Goal: Answer question/provide support: Share knowledge or assist other users

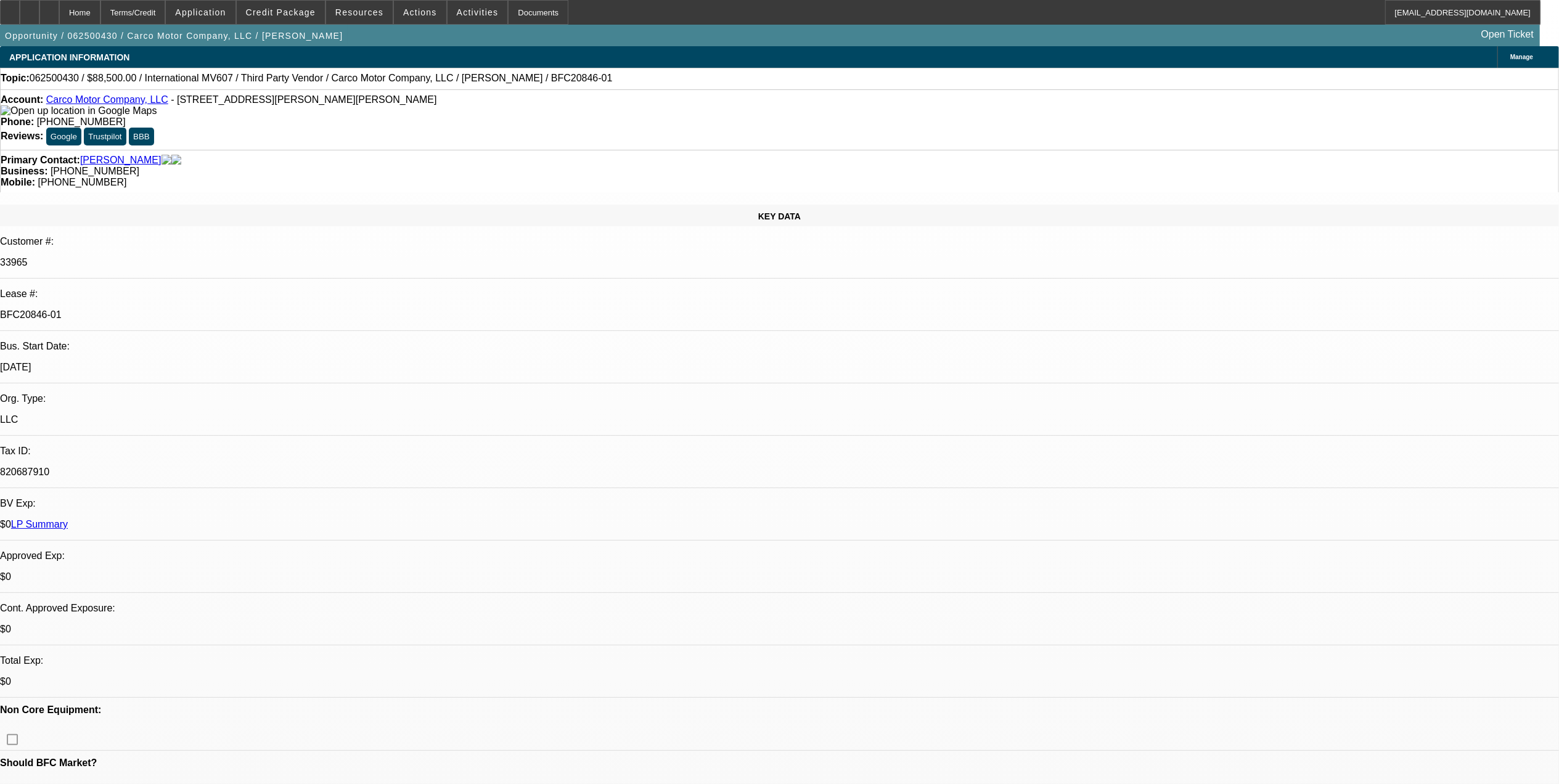
select select "0"
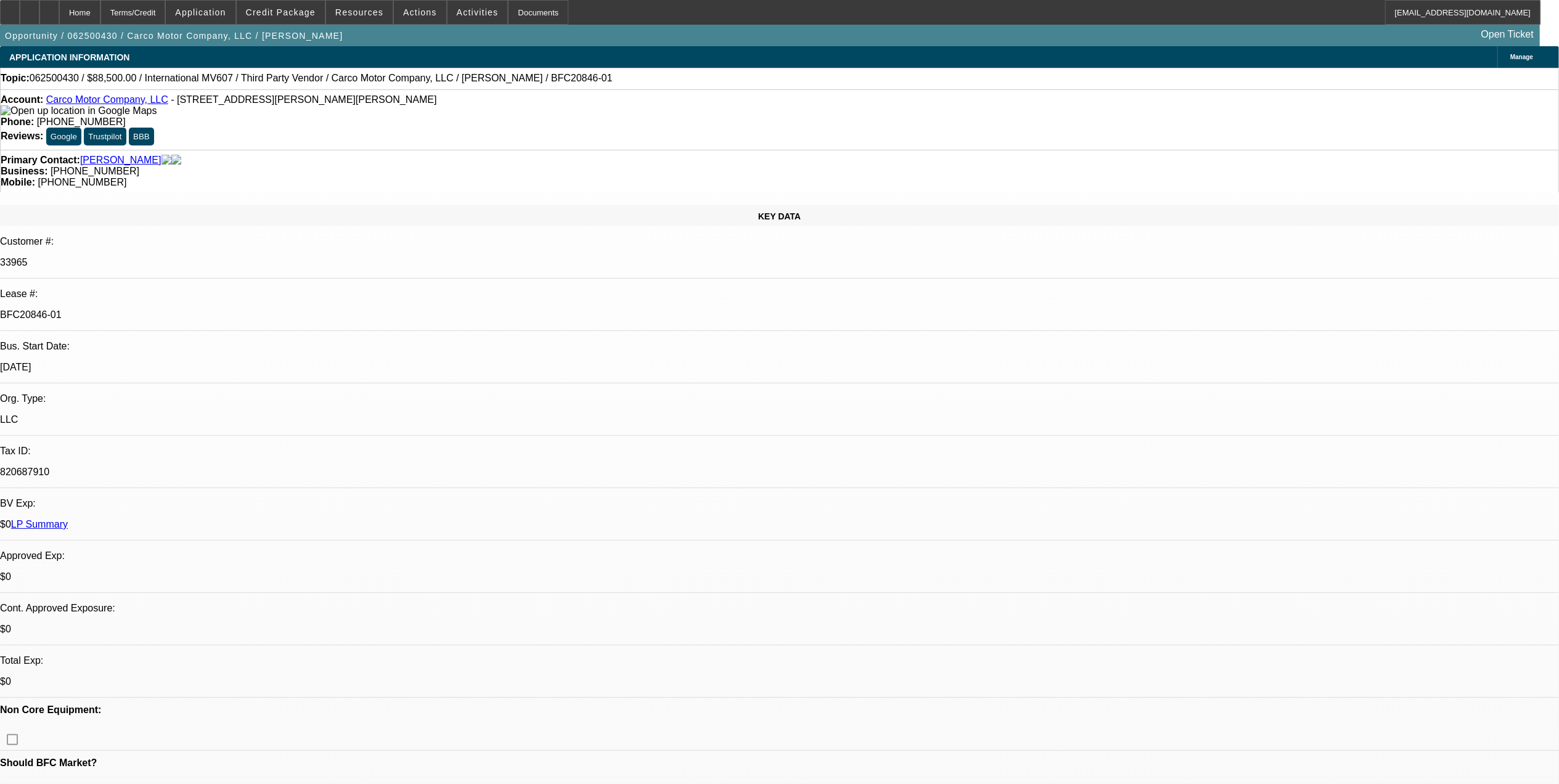
select select "0"
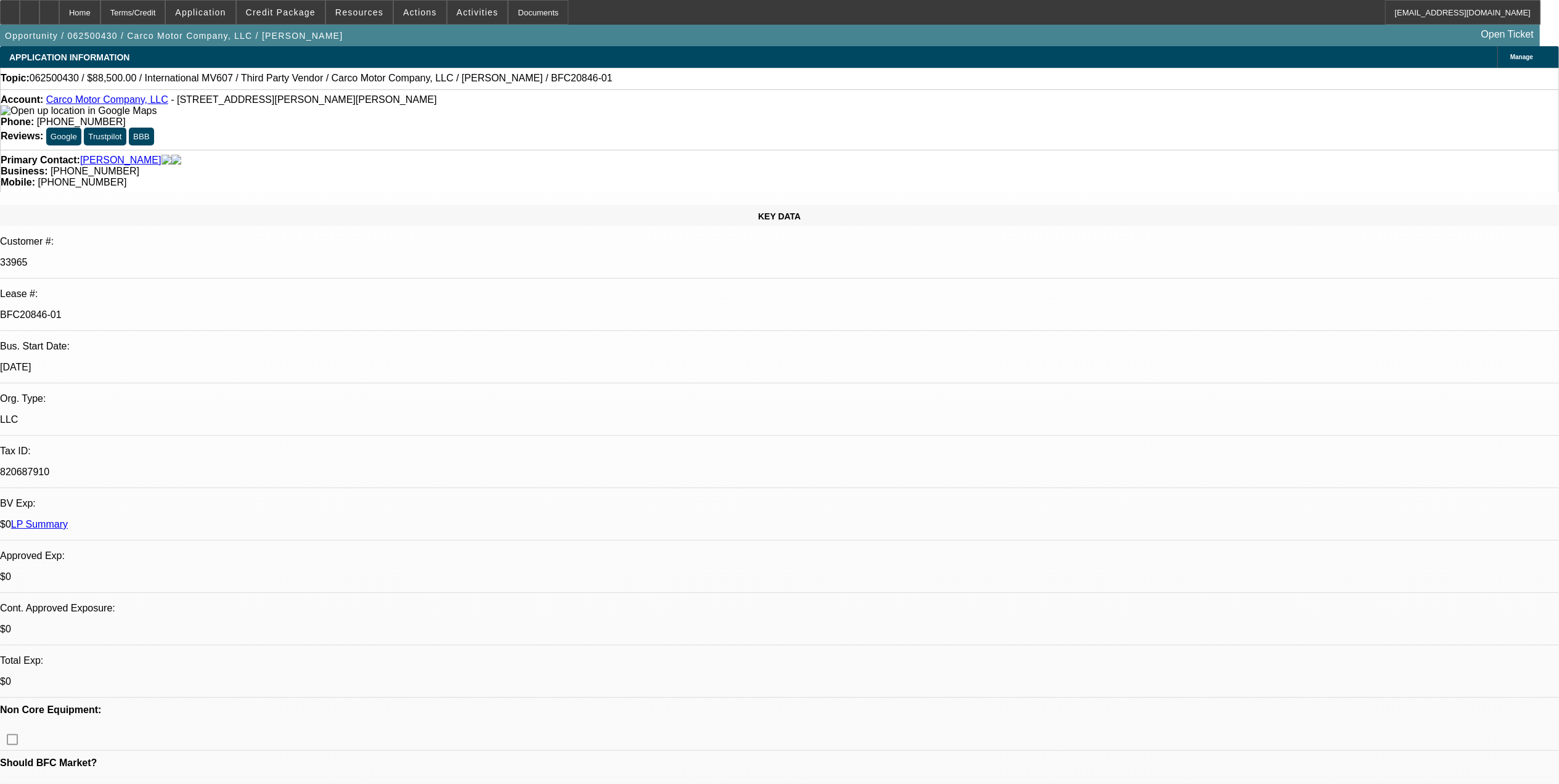
select select "0"
select select "1"
select select "2"
select select "6"
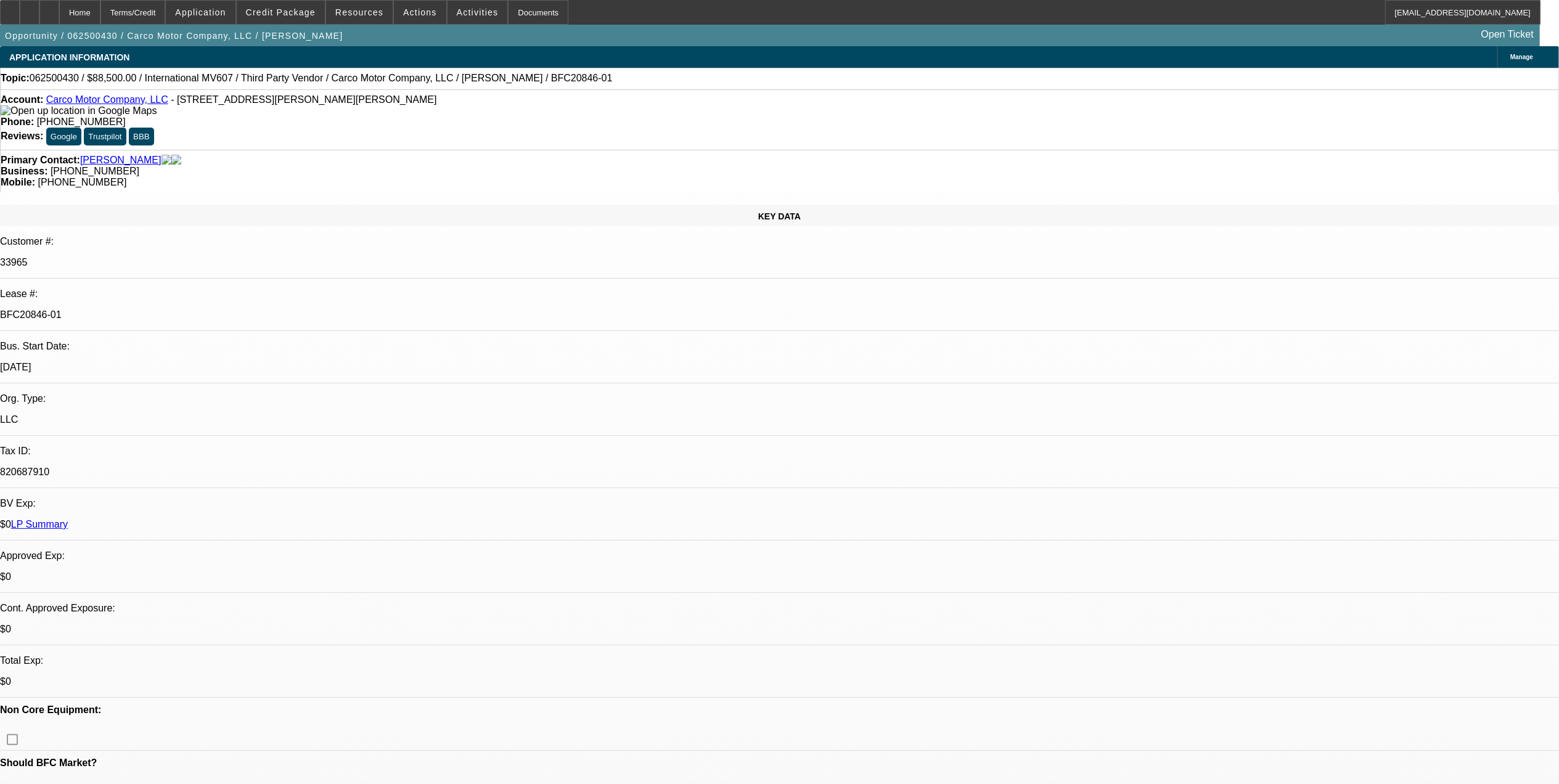
select select "1"
select select "2"
select select "6"
select select "1"
select select "2"
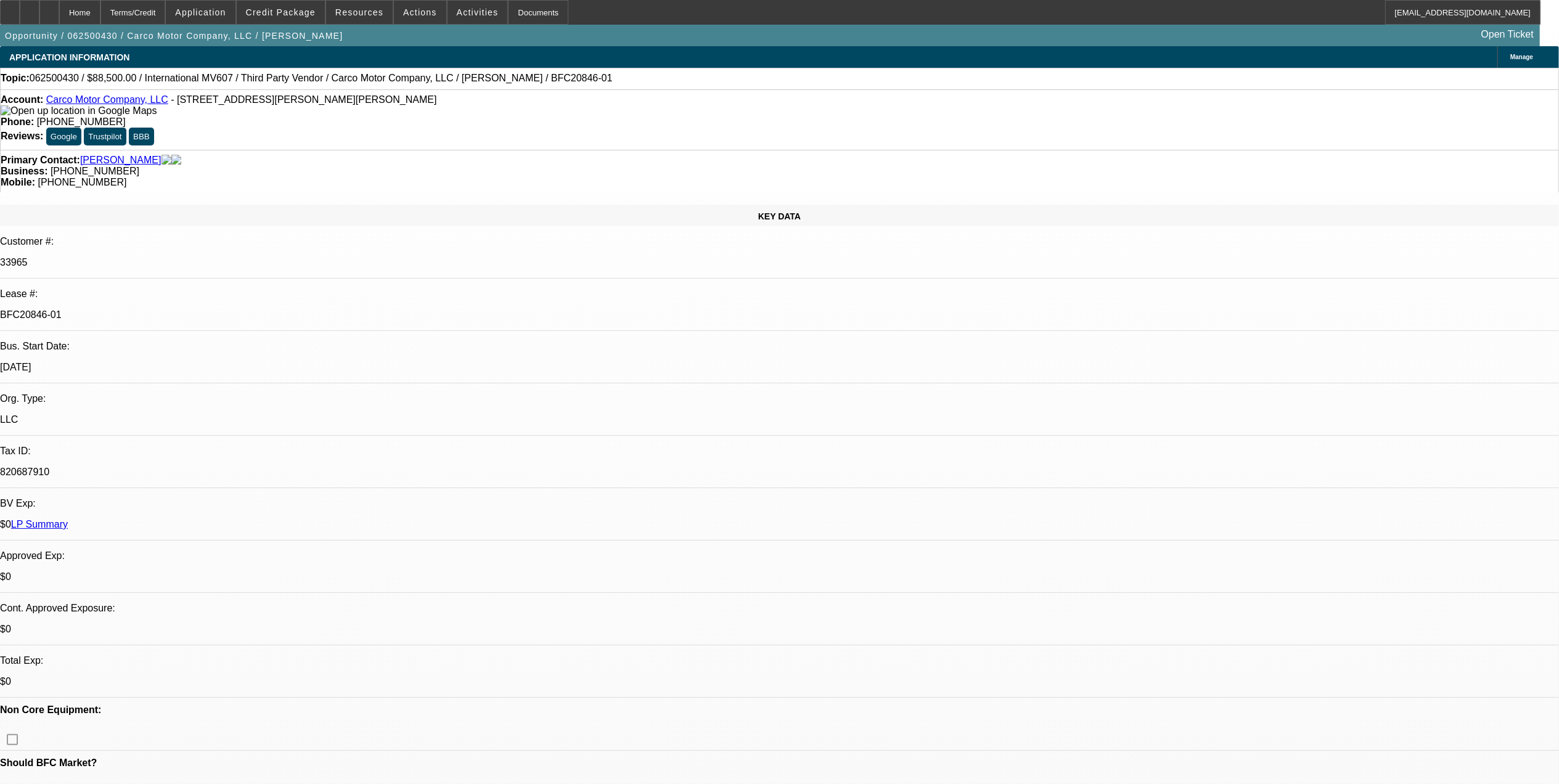
select select "6"
select select "1"
select select "2"
select select "6"
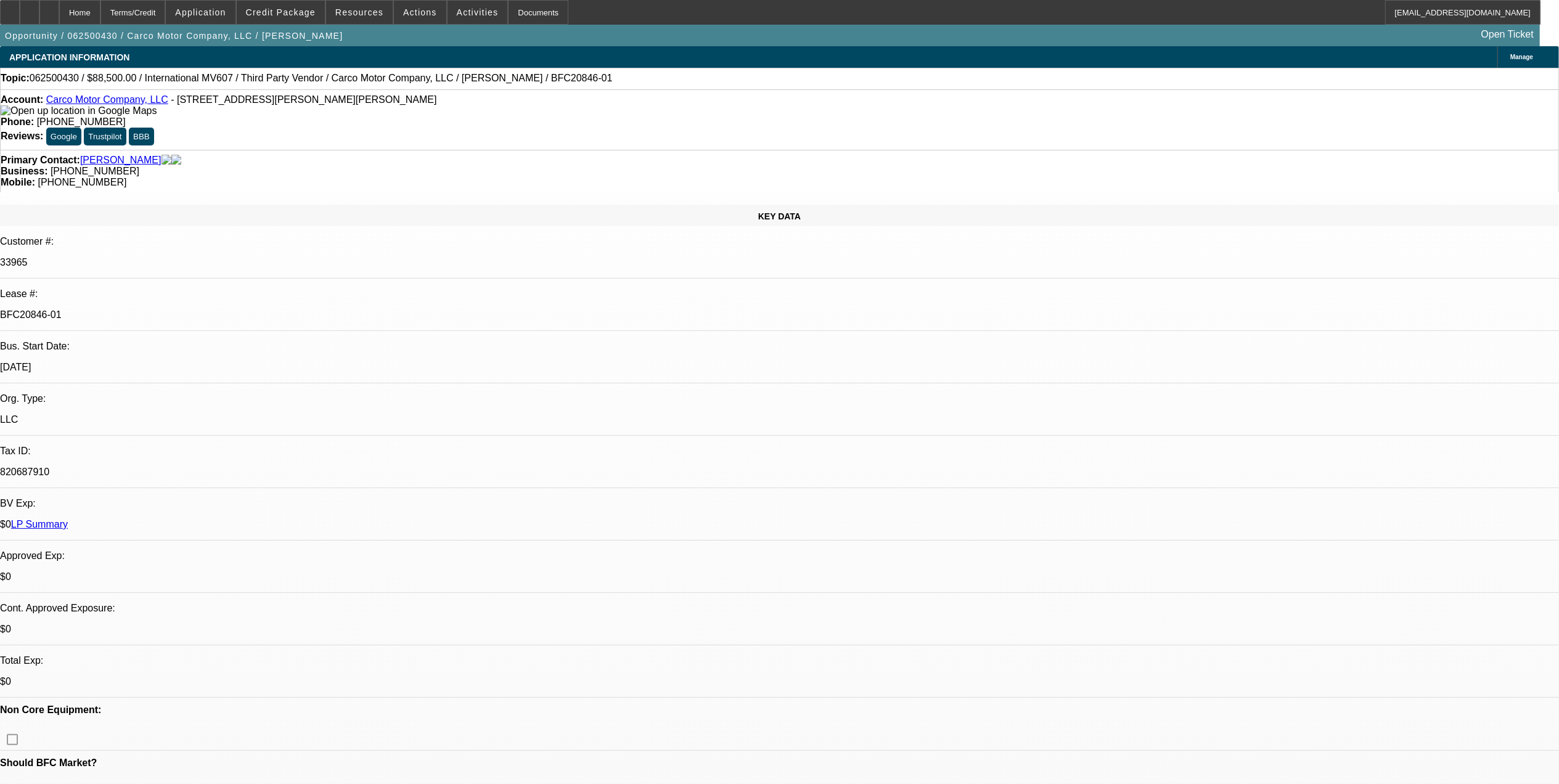
select select "0.2"
select select "2"
select select "0"
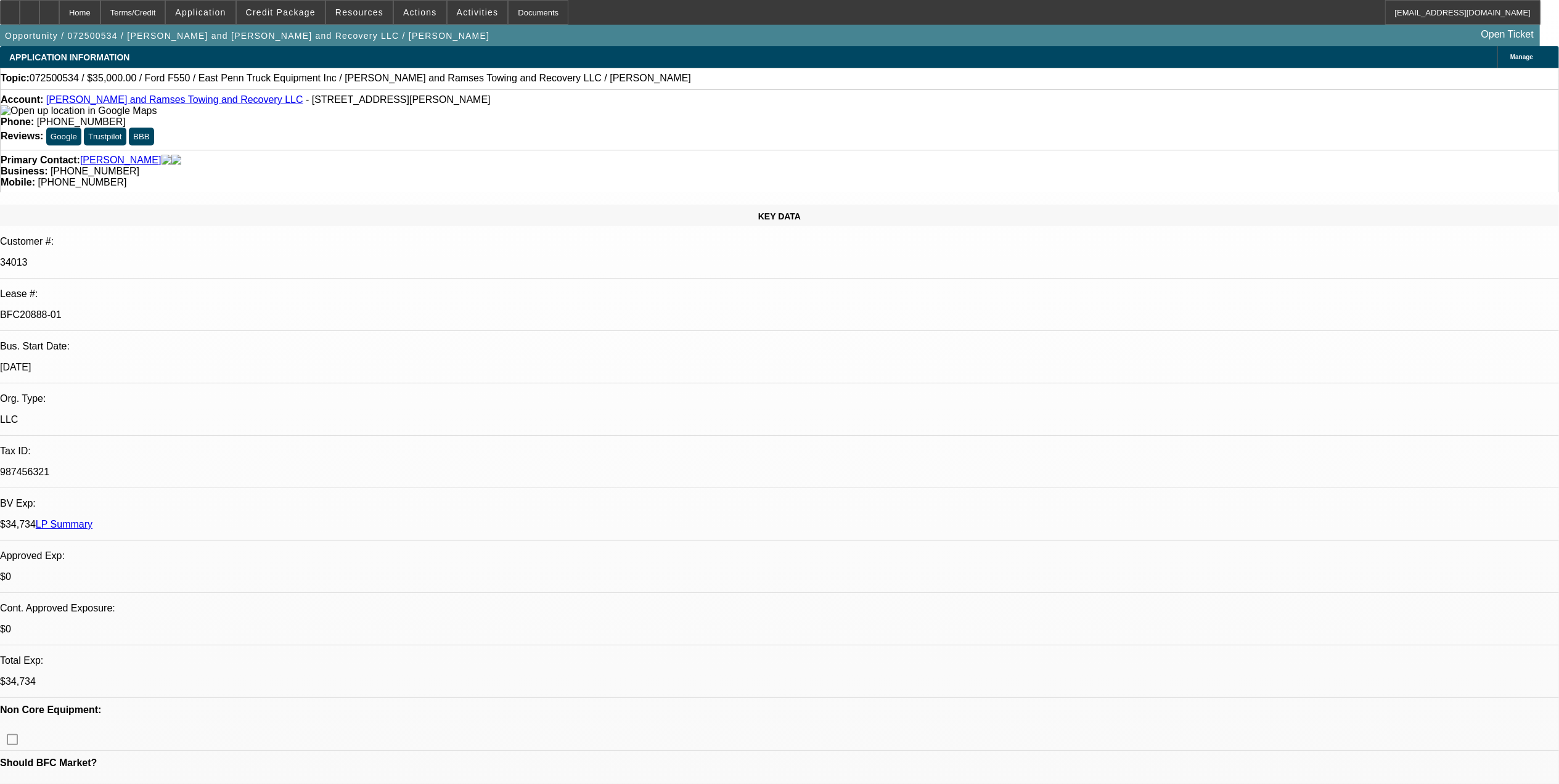
select select "2"
select select "0"
select select "2"
select select "0"
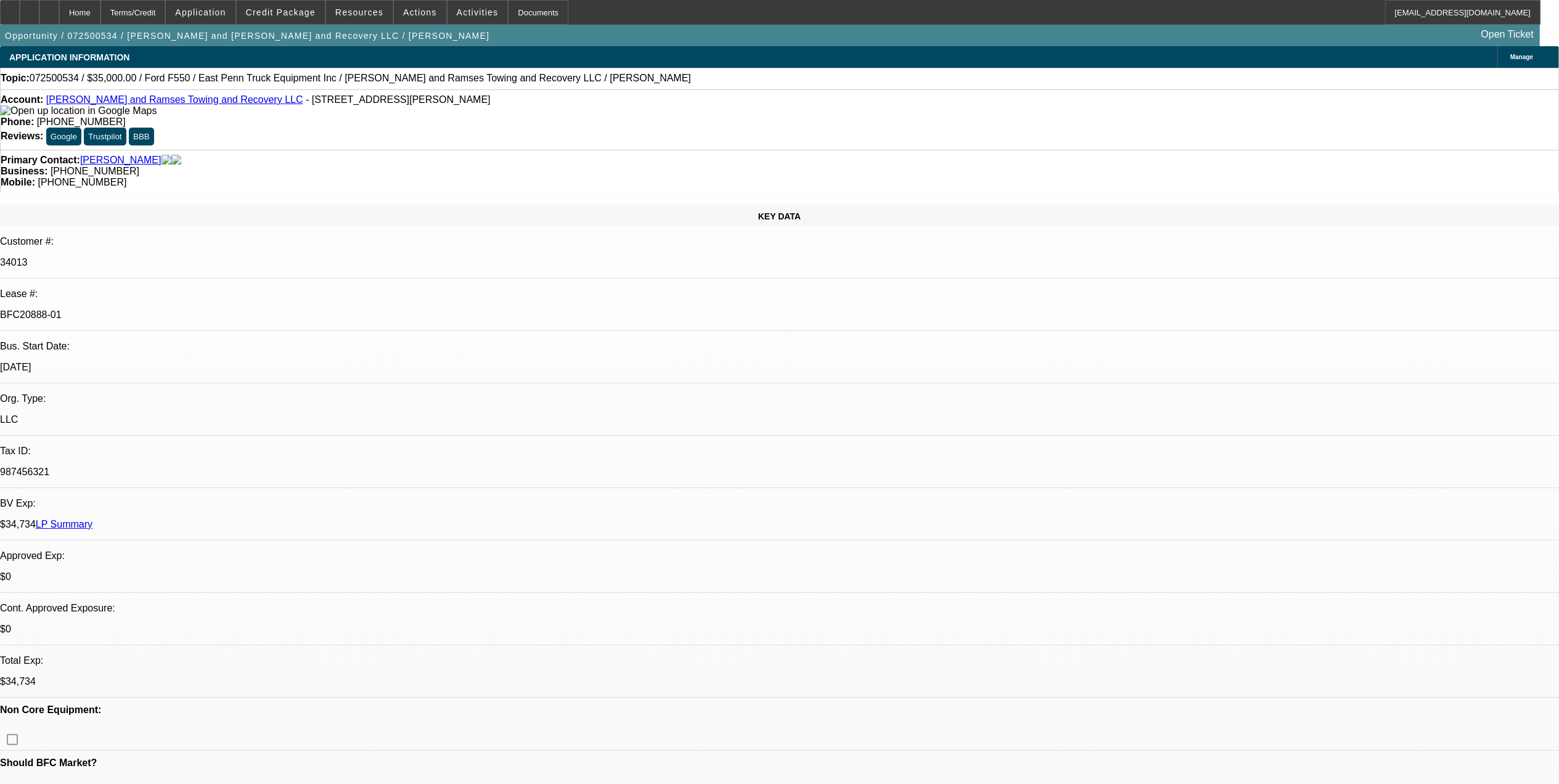
select select "0"
select select "1"
select select "2"
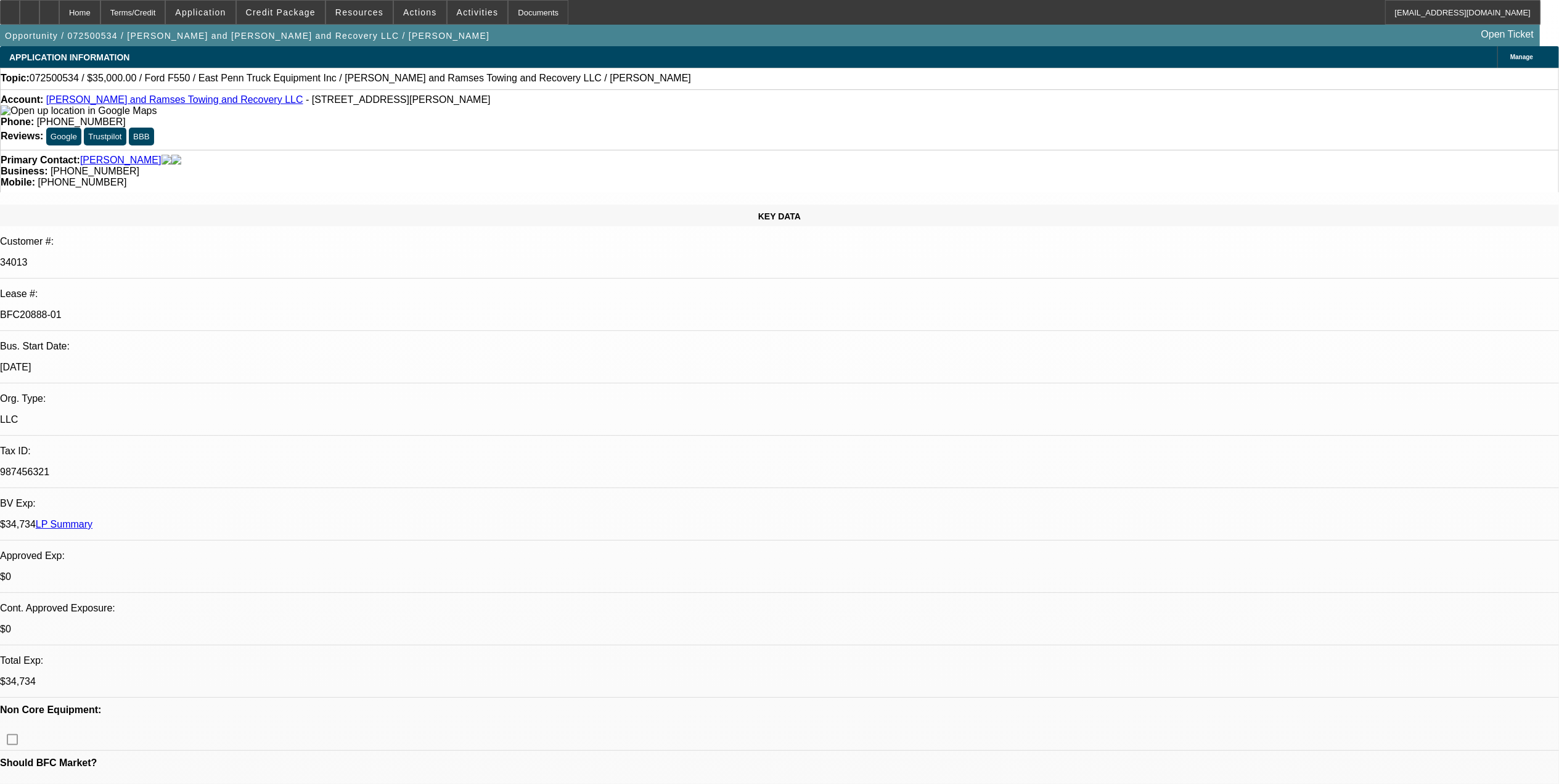
select select "6"
select select "1"
select select "2"
select select "6"
select select "1"
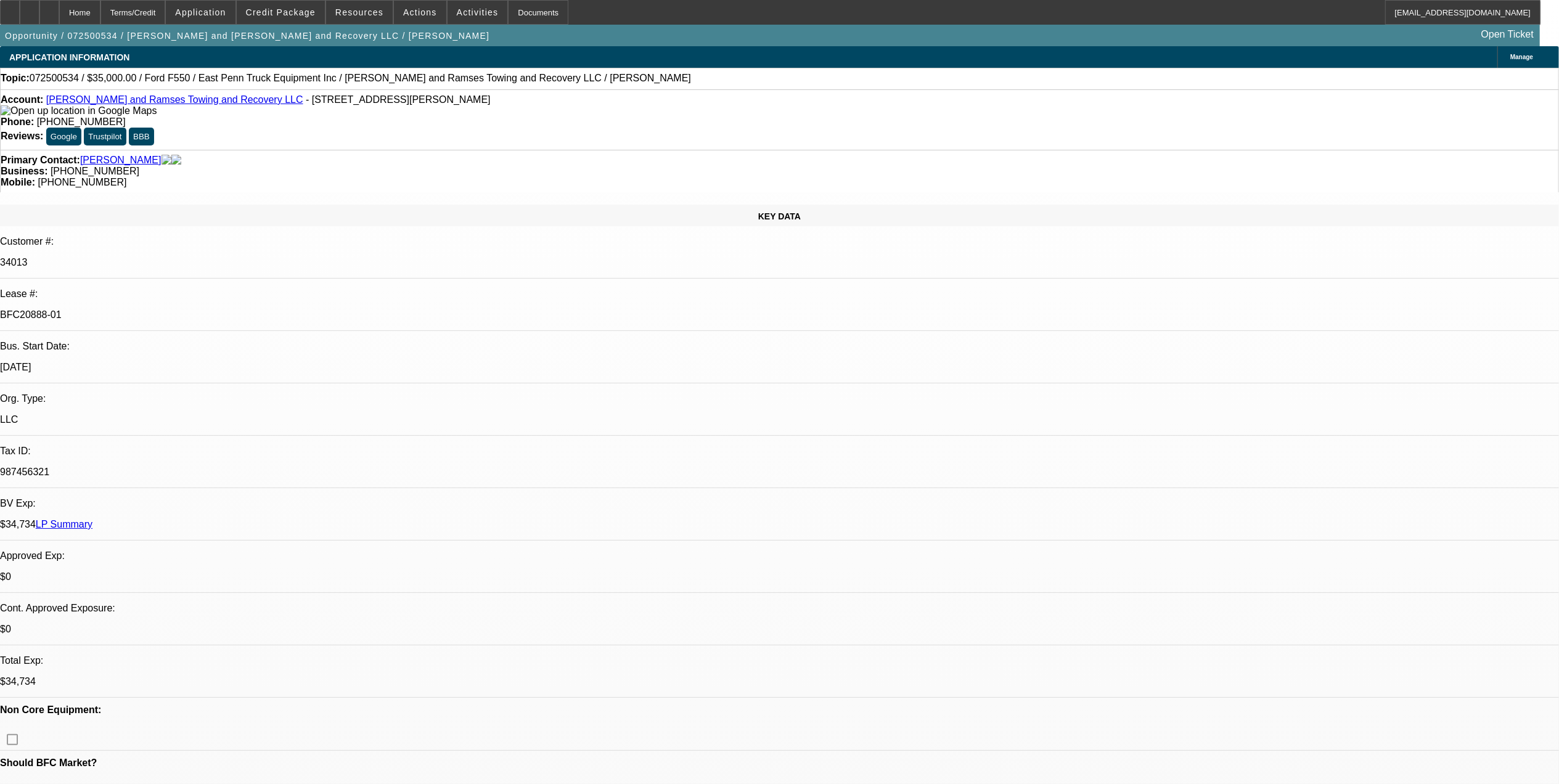
select select "2"
select select "6"
select select "1"
select select "6"
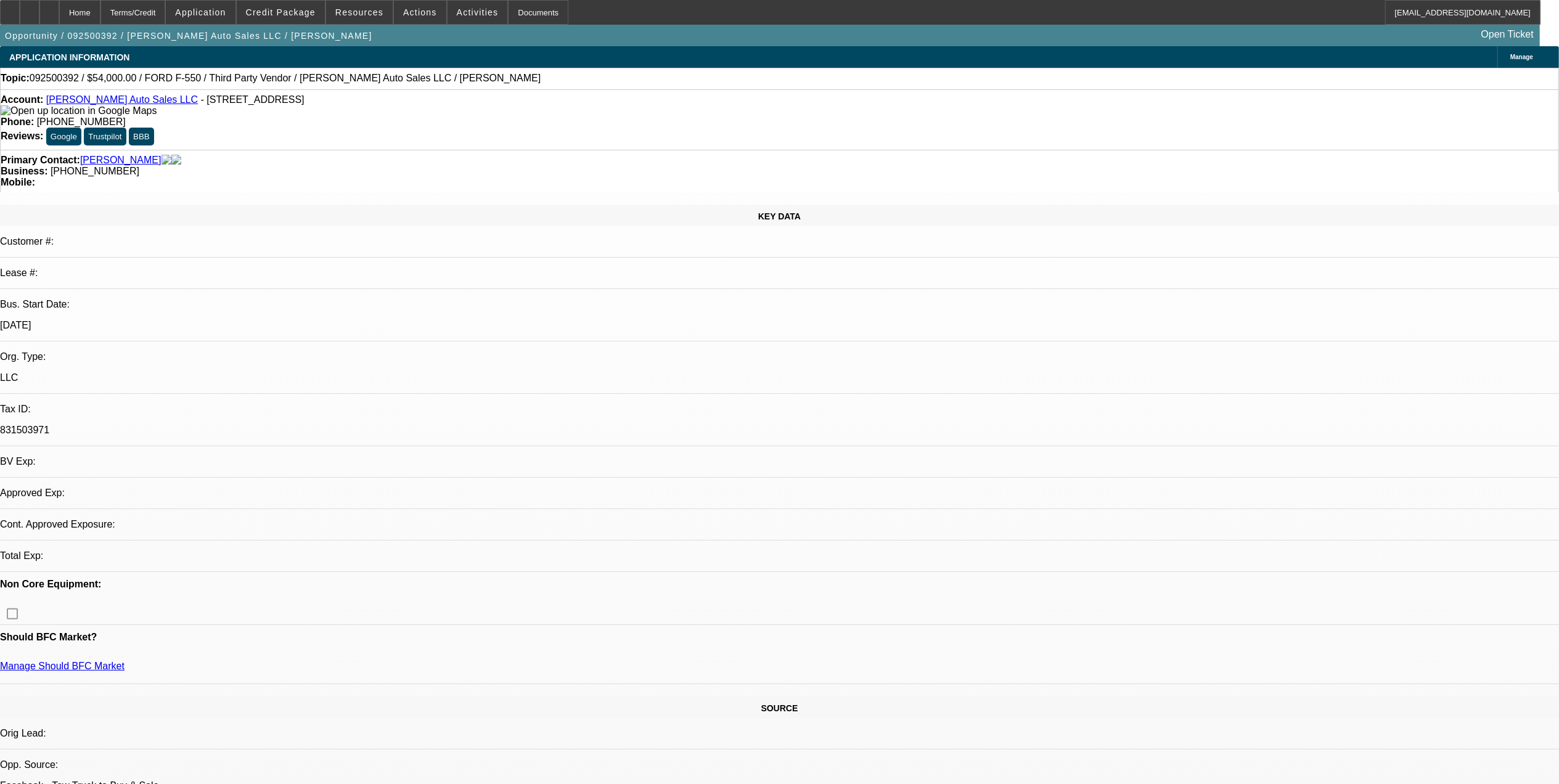
select select "0"
select select "2"
select select "0"
select select "6"
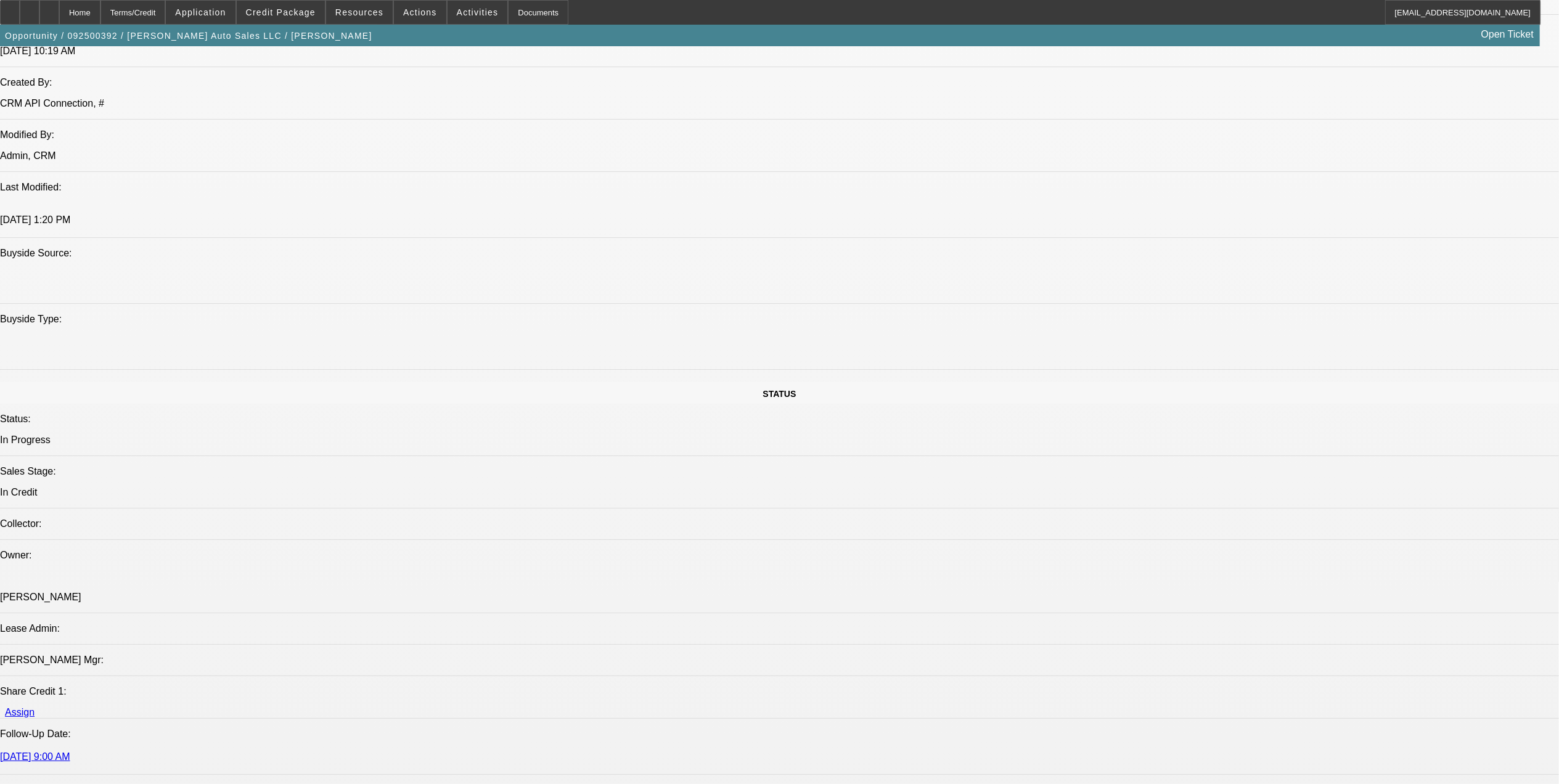
scroll to position [1479, 0]
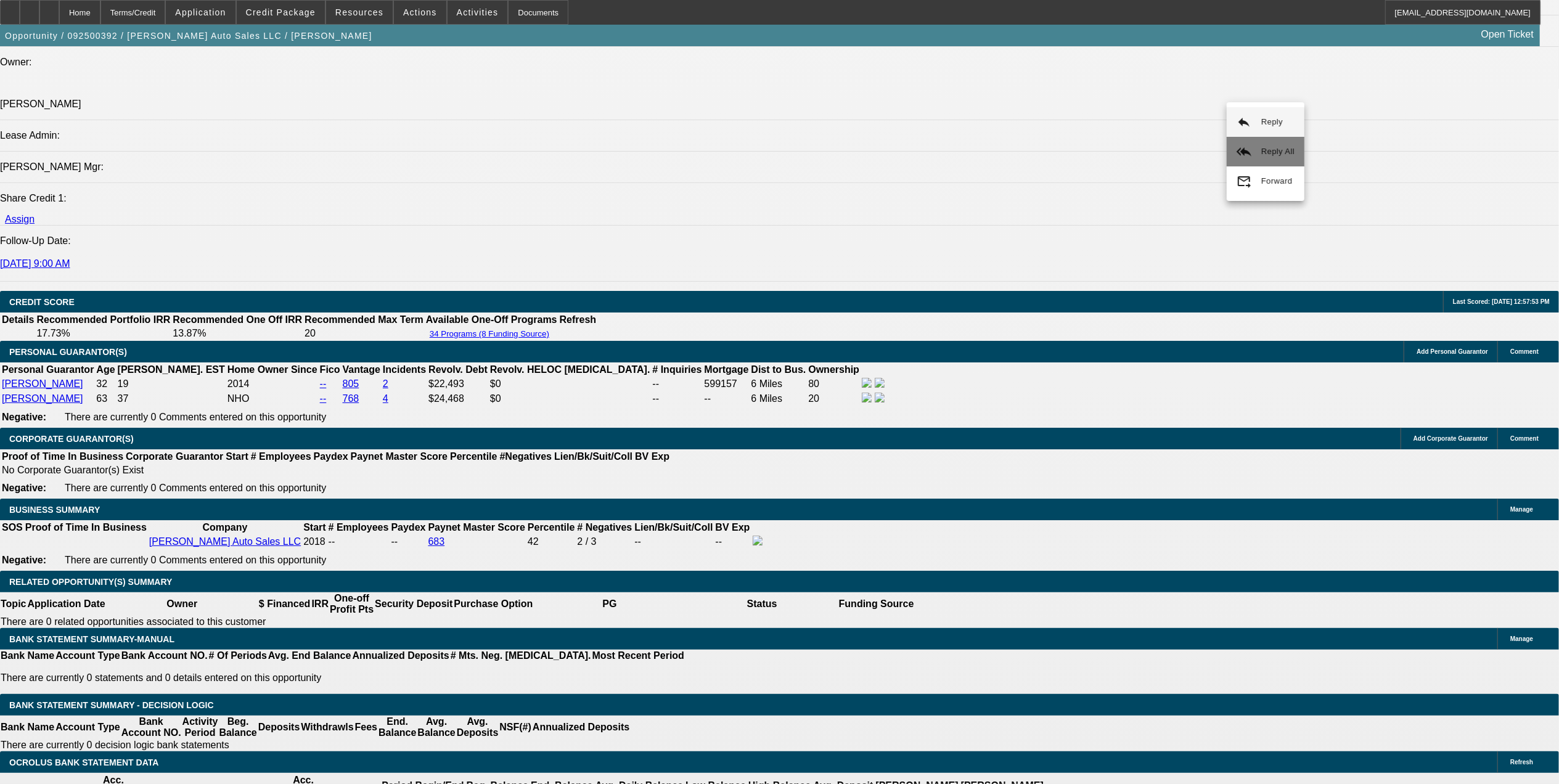
click at [1265, 144] on button "reply_all Reply All" at bounding box center [1266, 151] width 77 height 30
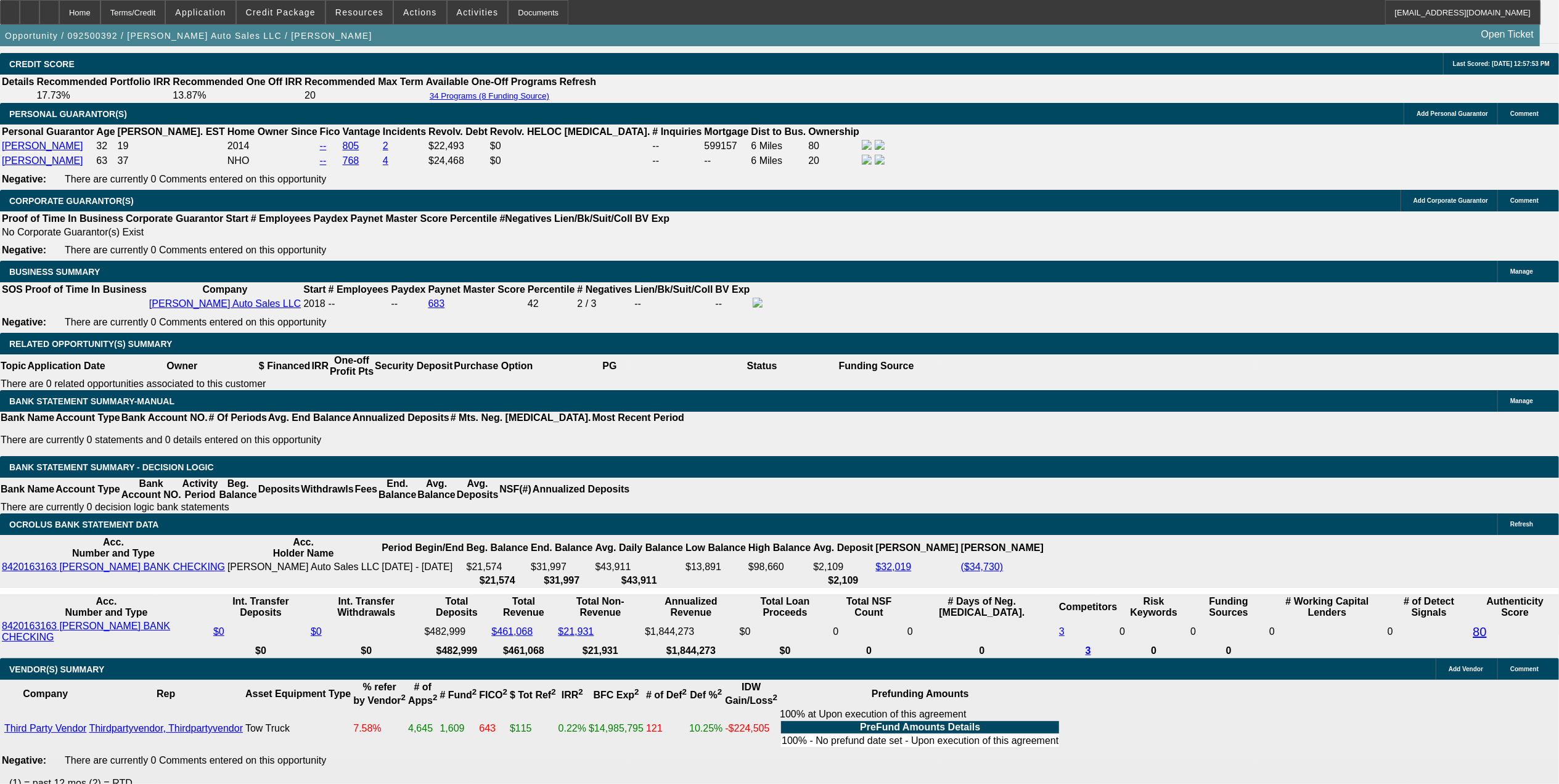
scroll to position [1725, 0]
